Goal: Check status: Check status

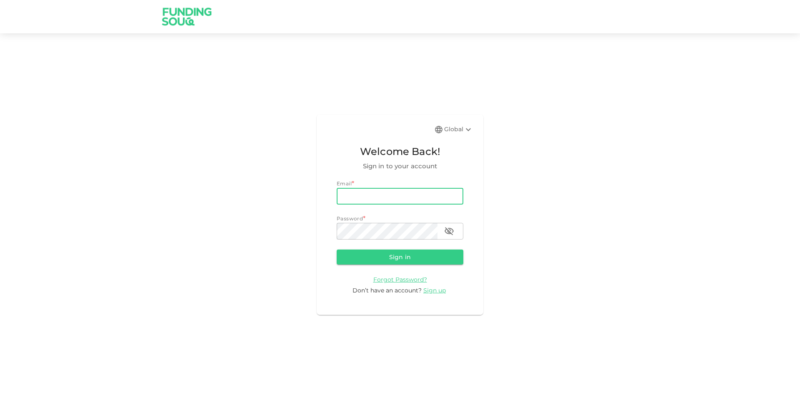
click at [374, 197] on input "email" at bounding box center [400, 196] width 127 height 17
type input "[EMAIL_ADDRESS][DOMAIN_NAME]"
click at [337, 250] on button "Sign in" at bounding box center [400, 257] width 127 height 15
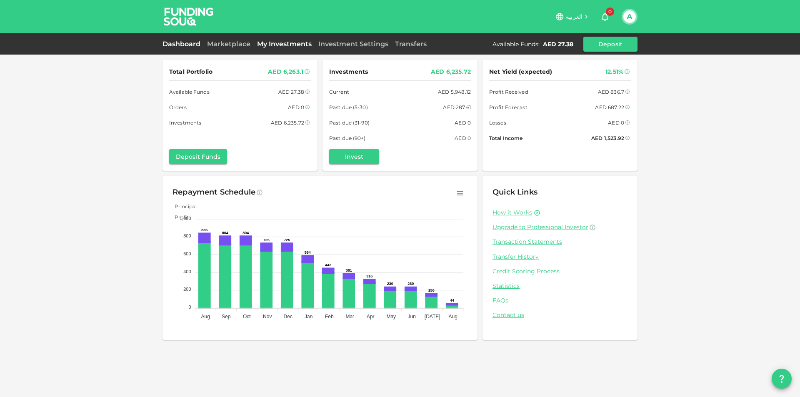
click at [264, 44] on link "My Investments" at bounding box center [284, 44] width 61 height 8
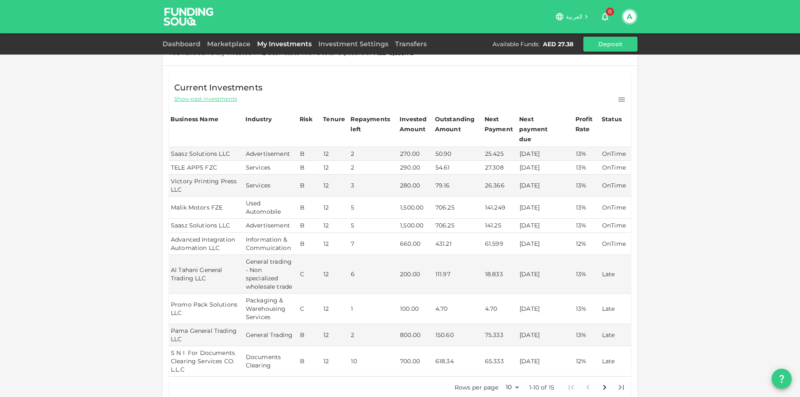
scroll to position [83, 0]
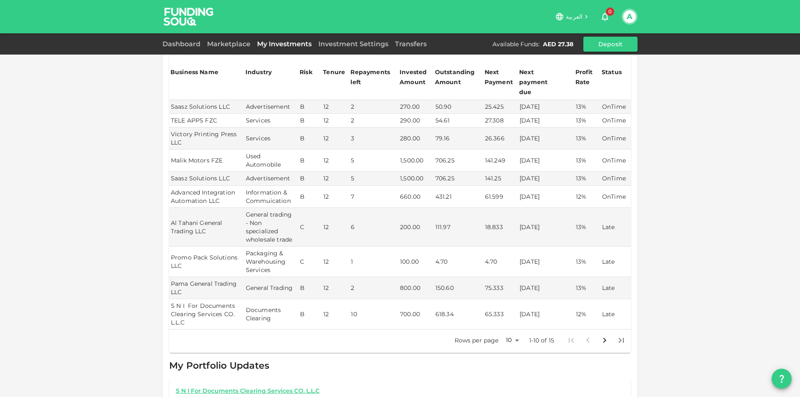
click at [515, 330] on body "العربية 0 A Dashboard Marketplace My Investments Investment Settings Transfers …" at bounding box center [400, 198] width 800 height 397
click at [516, 351] on li "25" at bounding box center [509, 352] width 25 height 15
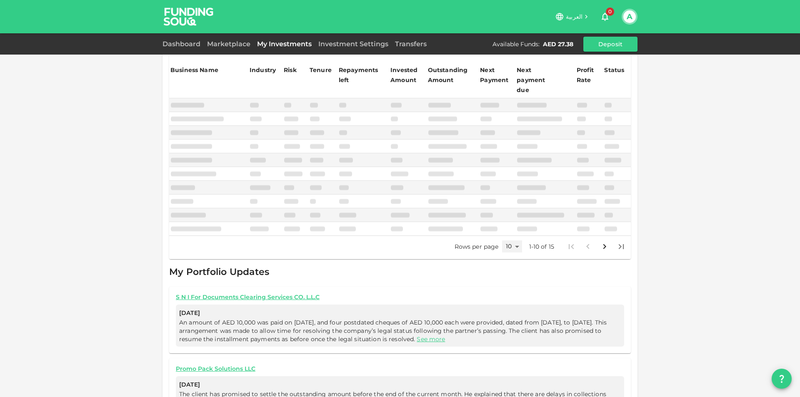
type input "25"
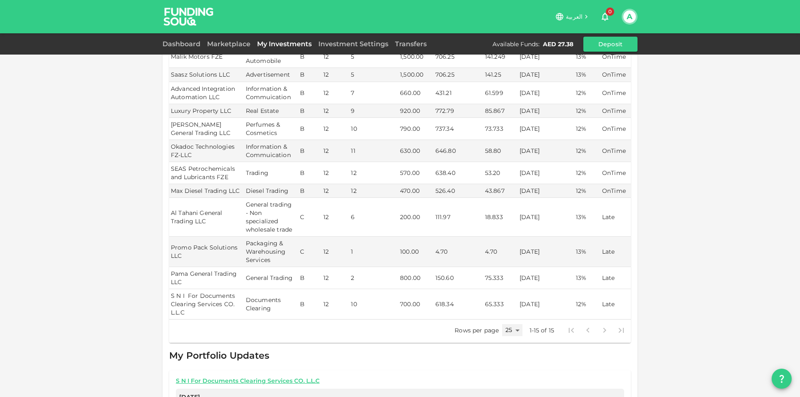
scroll to position [167, 0]
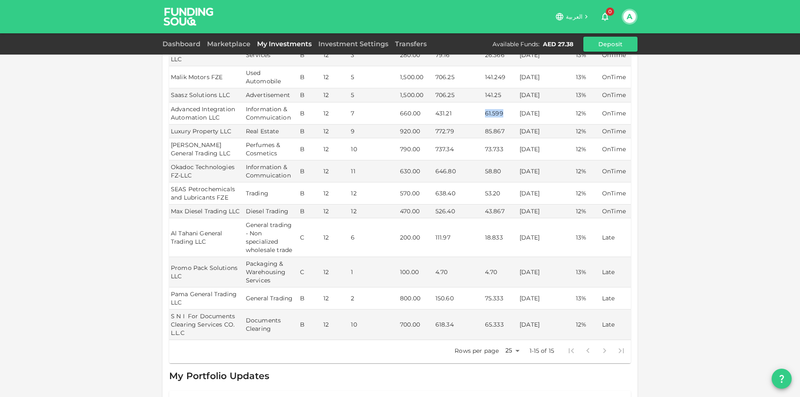
drag, startPoint x: 506, startPoint y: 105, endPoint x: 478, endPoint y: 110, distance: 28.3
click at [478, 110] on tr "Advanced Integration Automation LLC Information & Commuication B 12 7 660.00 43…" at bounding box center [400, 113] width 462 height 22
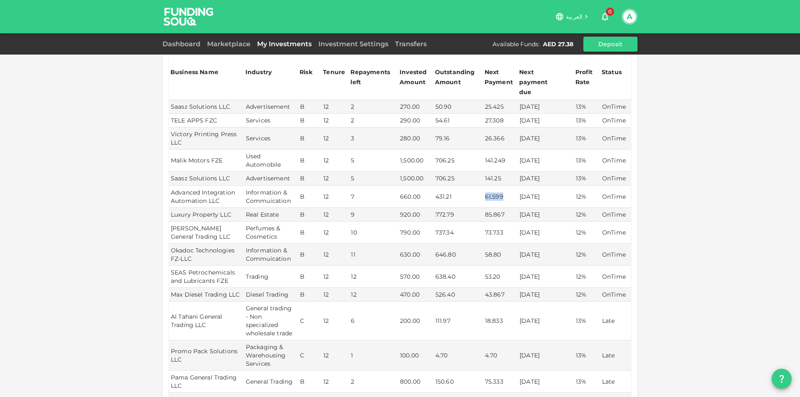
scroll to position [42, 0]
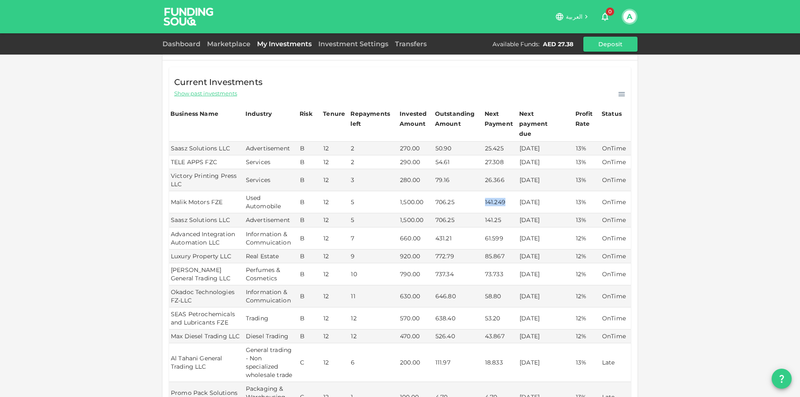
drag, startPoint x: 507, startPoint y: 192, endPoint x: 468, endPoint y: 190, distance: 38.4
click at [468, 191] on tr "Malik Motors FZE Used Automobile B 12 5 1,500.00 706.25 141.249 [DATE] 13% OnTi…" at bounding box center [400, 202] width 462 height 22
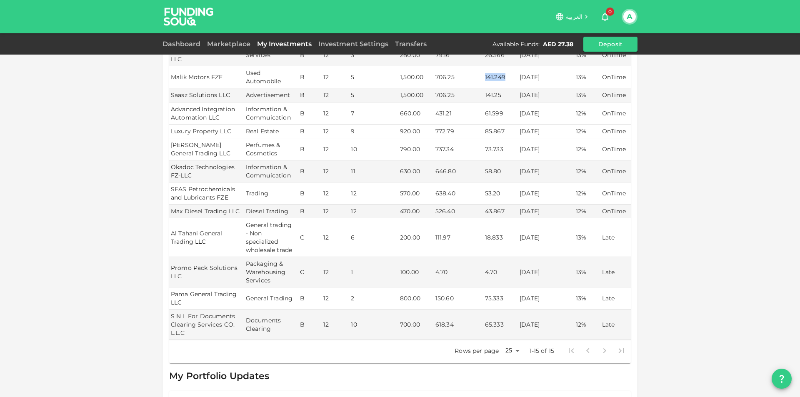
scroll to position [292, 0]
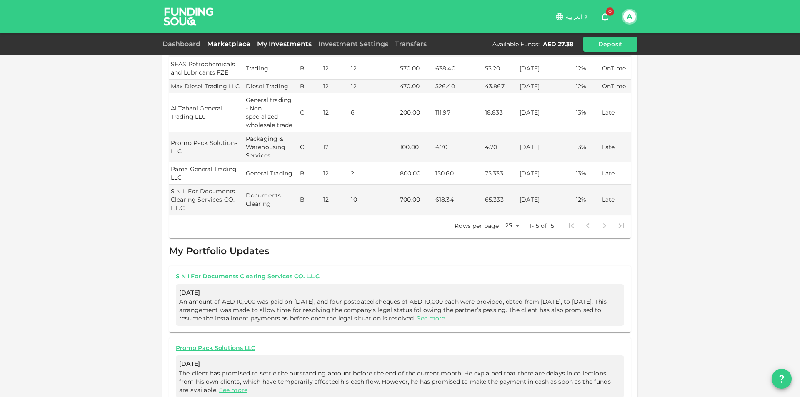
click at [225, 41] on link "Marketplace" at bounding box center [229, 44] width 50 height 8
